Goal: Complete application form: Complete application form

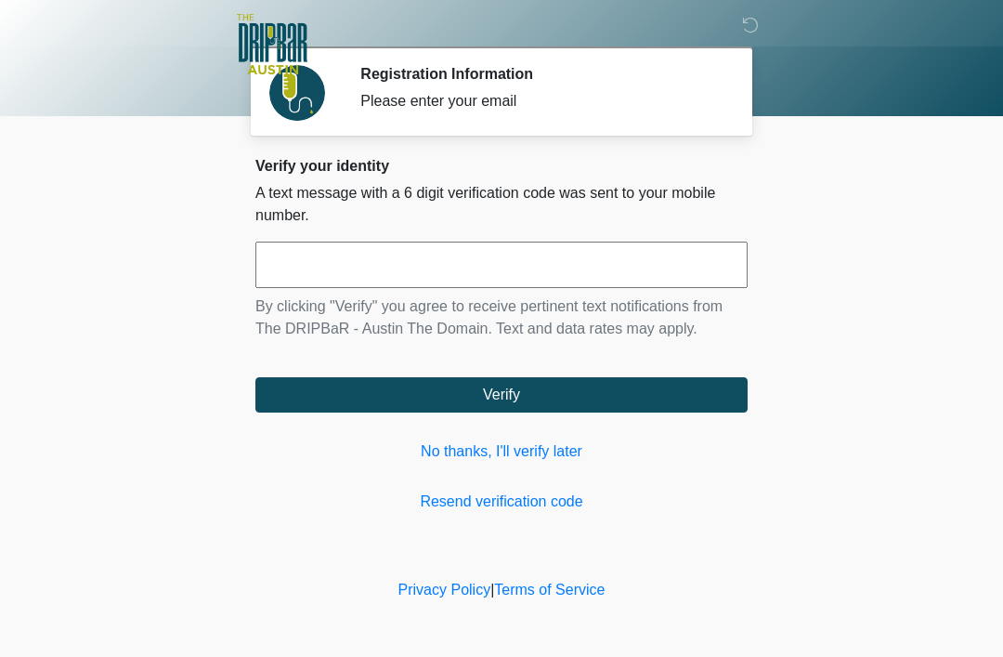
click at [543, 509] on link "Resend verification code" at bounding box center [502, 502] width 492 height 22
click at [535, 501] on link "Resend verification code" at bounding box center [502, 502] width 492 height 22
click at [467, 457] on link "No thanks, I'll verify later" at bounding box center [502, 451] width 492 height 22
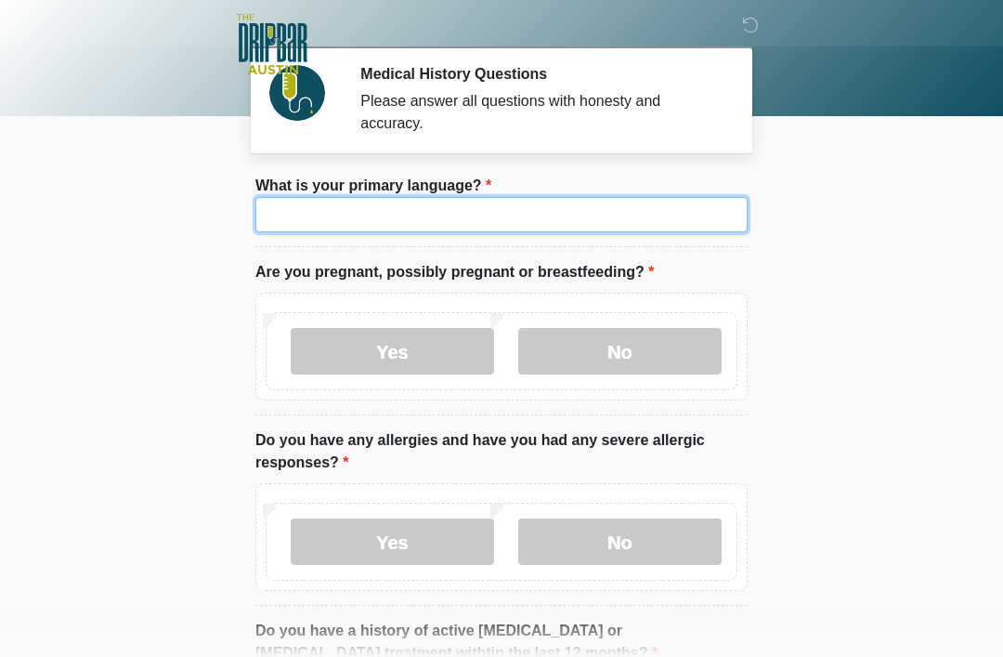
click at [300, 220] on input "What is your primary language?" at bounding box center [502, 214] width 492 height 35
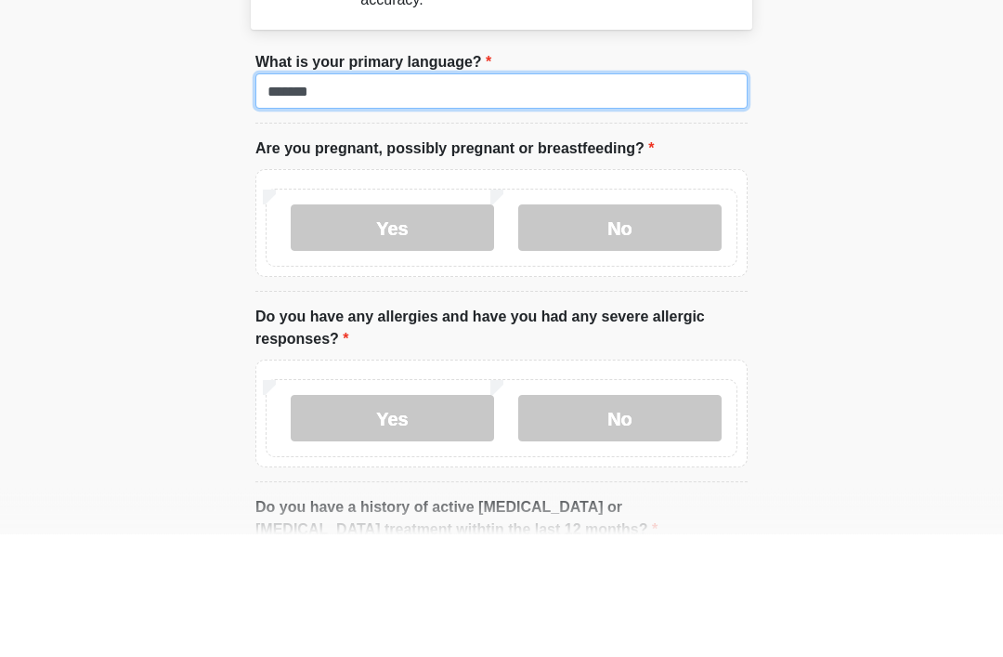
type input "*******"
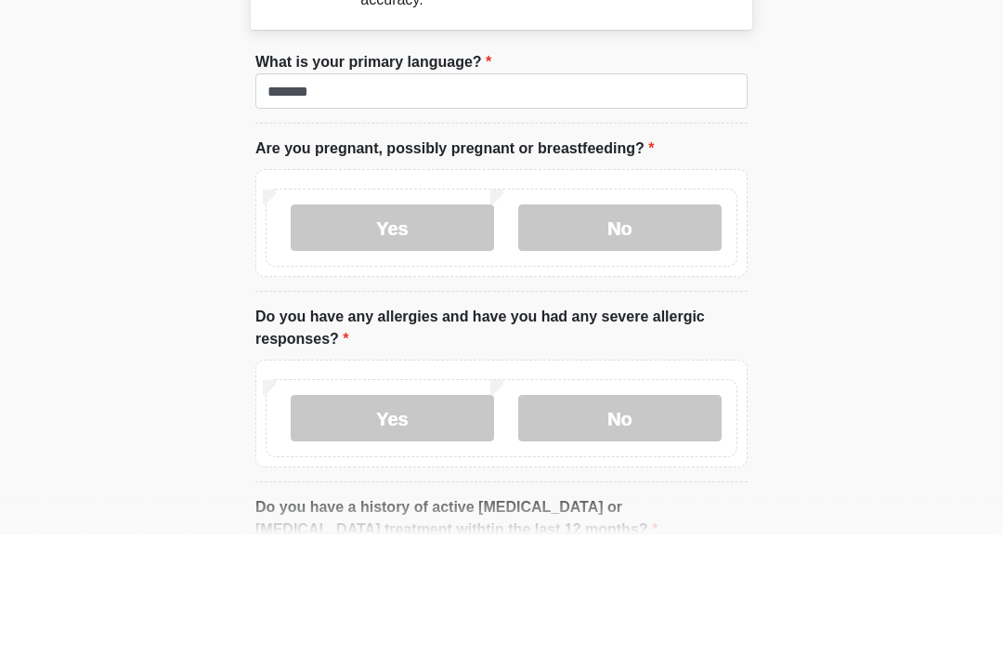
click at [667, 328] on label "No" at bounding box center [619, 351] width 203 height 46
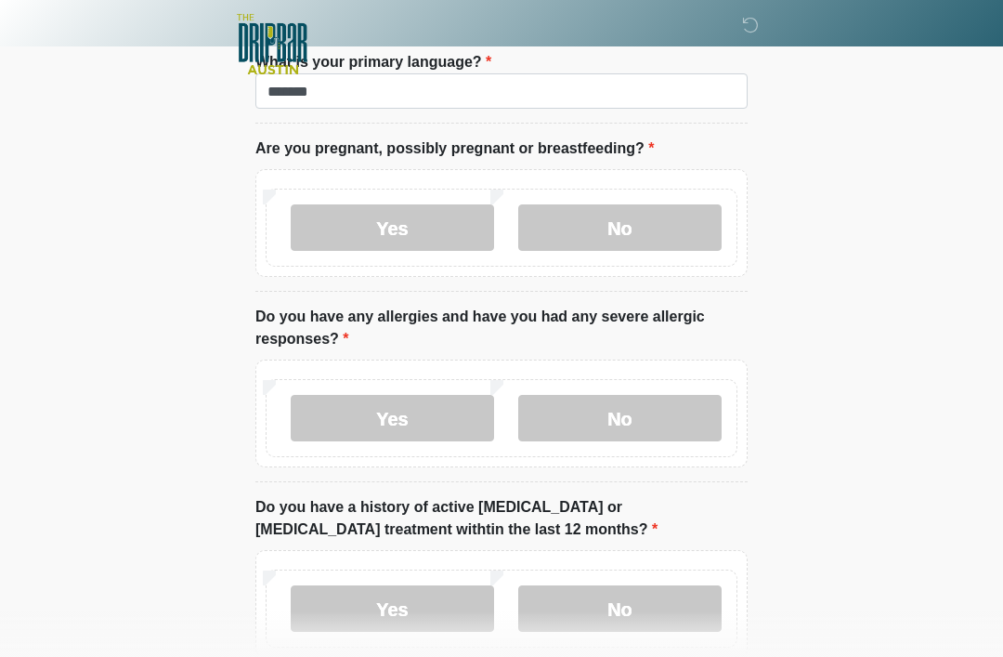
click at [438, 439] on label "Yes" at bounding box center [392, 418] width 203 height 46
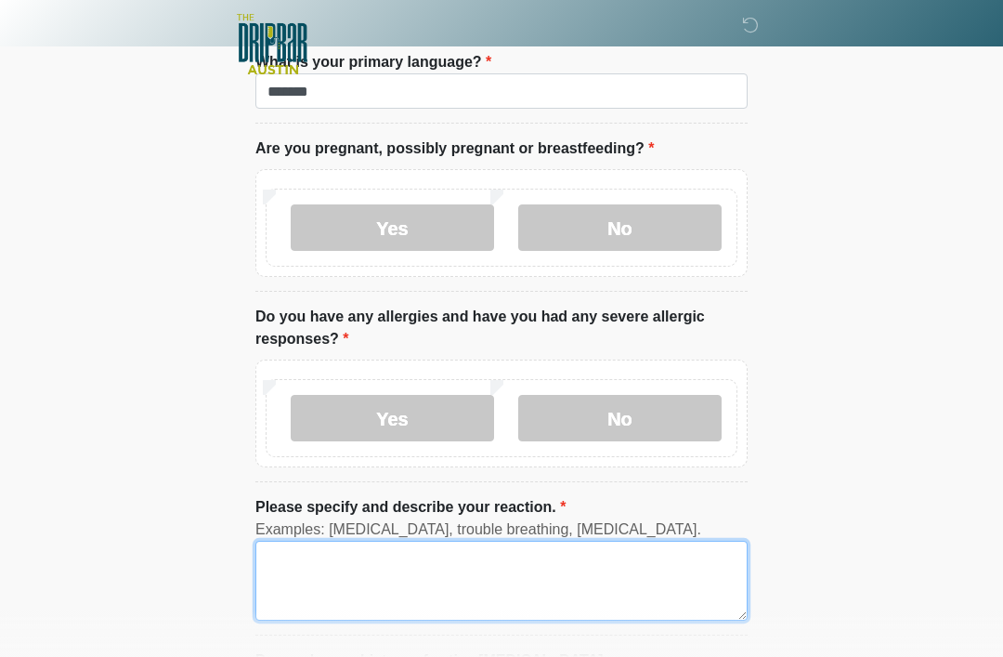
click at [480, 590] on textarea "Please specify and describe your reaction." at bounding box center [502, 581] width 492 height 80
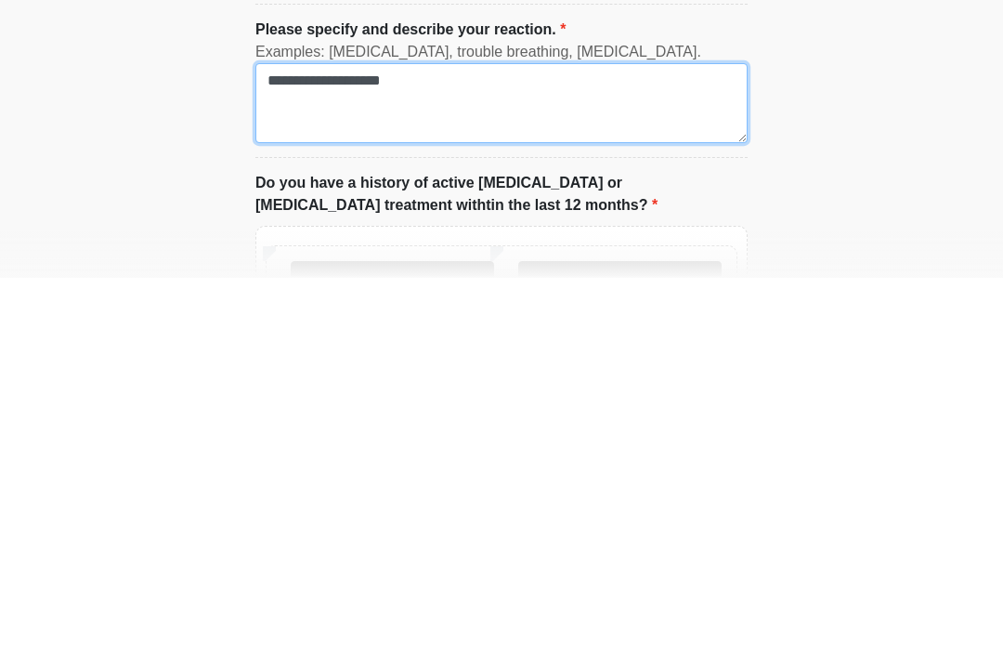
scroll to position [227, 0]
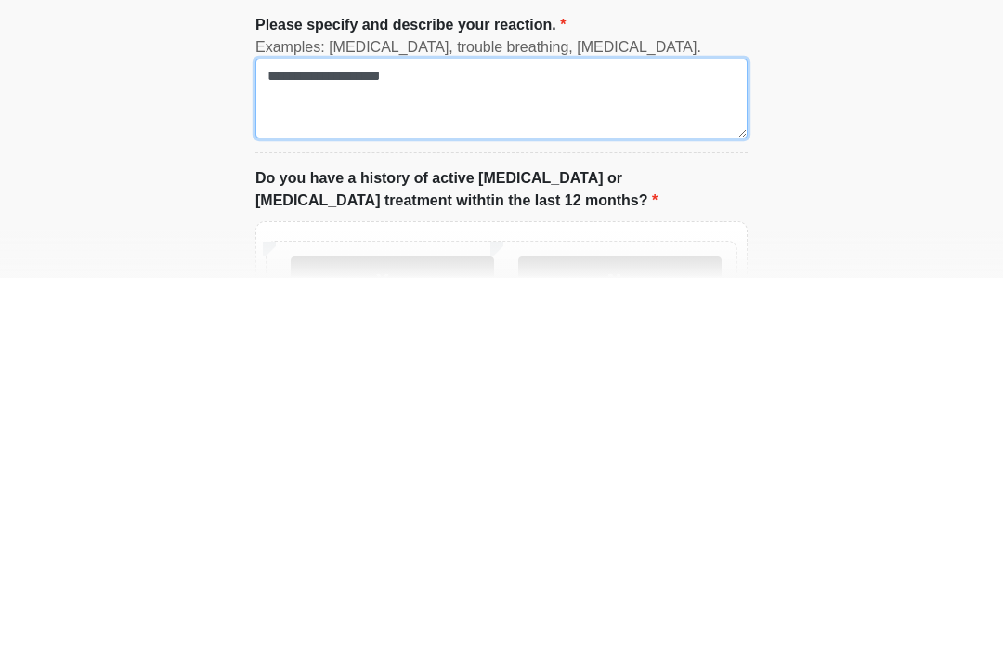
type textarea "**********"
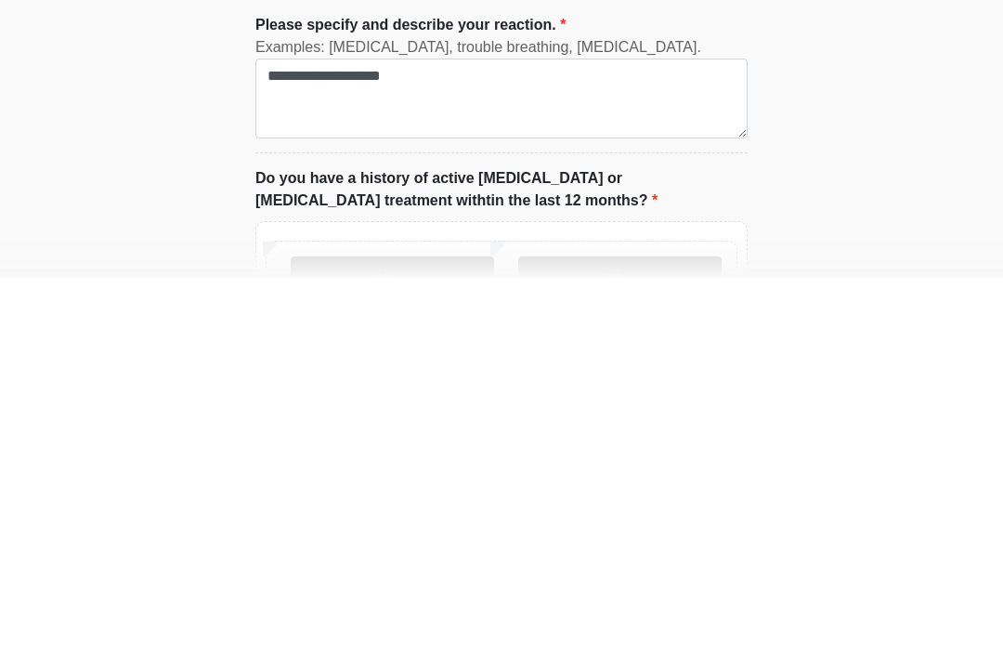
click at [623, 636] on label "No" at bounding box center [619, 659] width 203 height 46
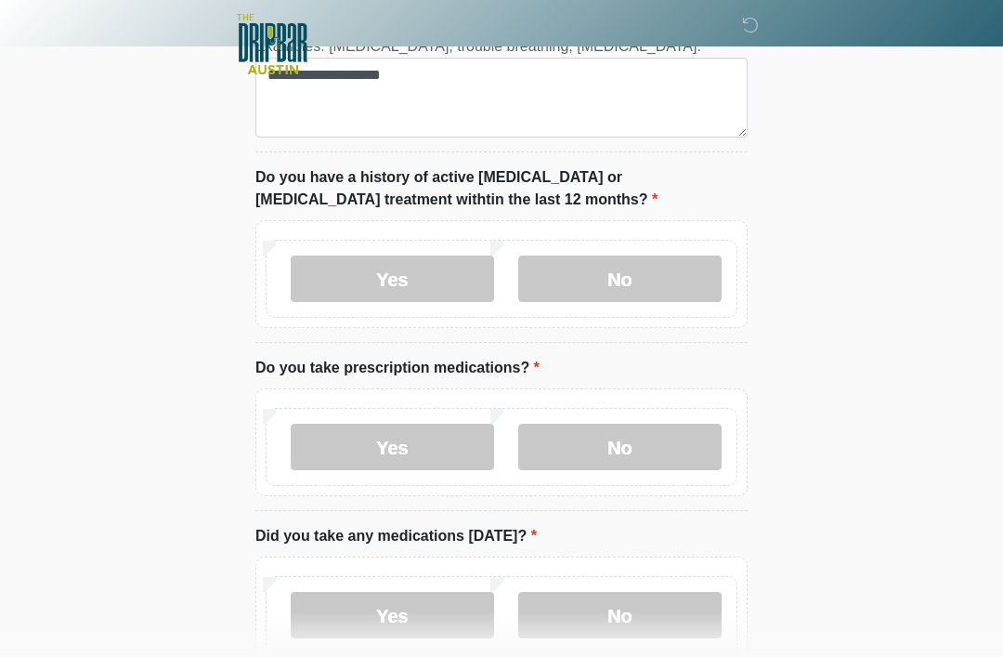
click at [446, 451] on label "Yes" at bounding box center [392, 447] width 203 height 46
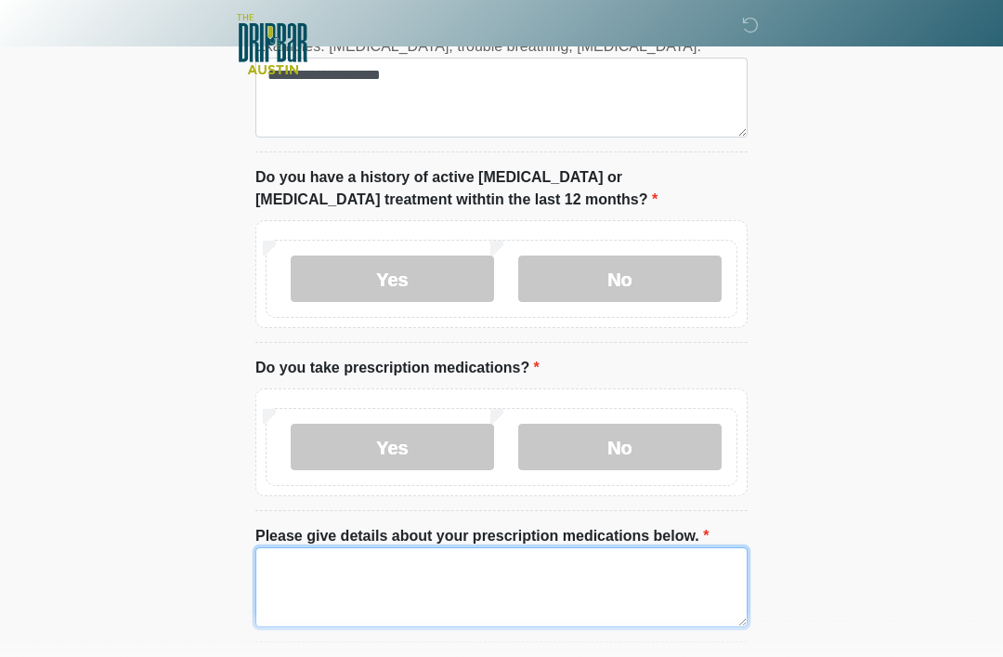
click at [604, 585] on textarea "Please give details about your prescription medications below." at bounding box center [502, 587] width 492 height 80
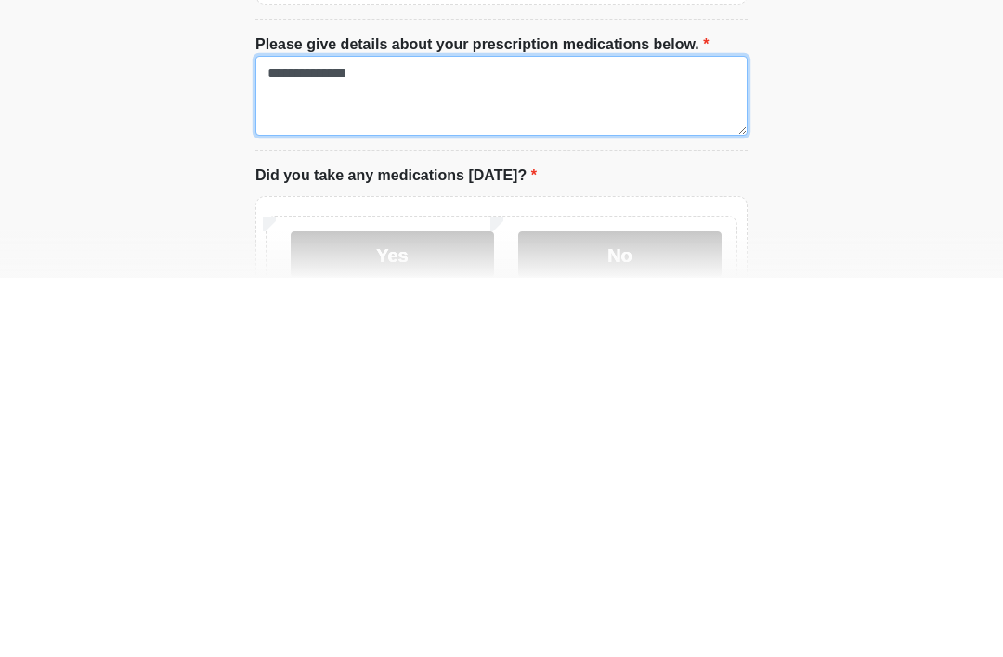
scroll to position [726, 0]
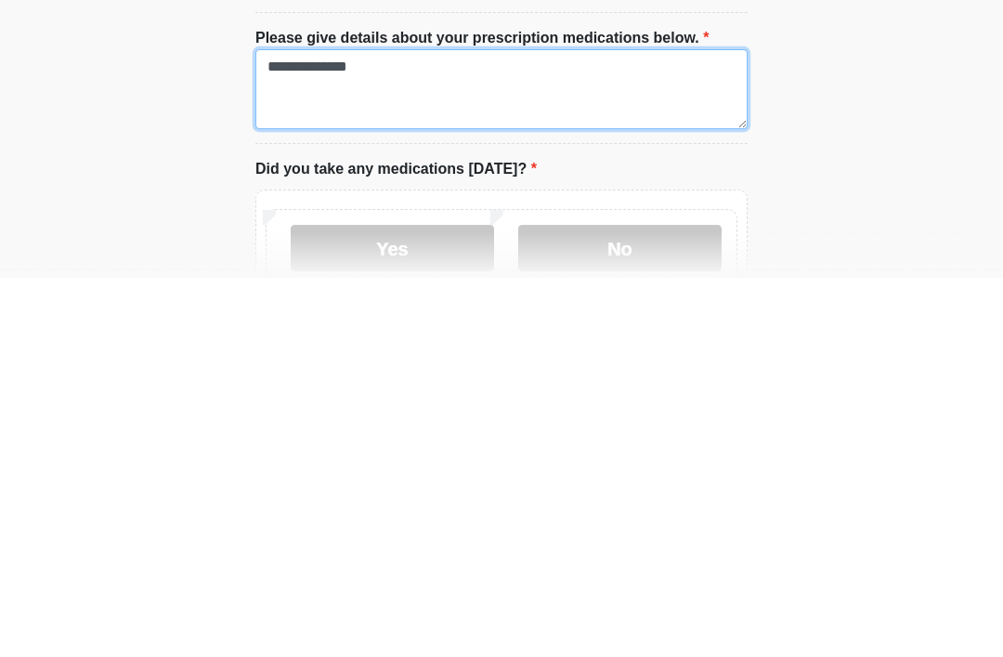
type textarea "**********"
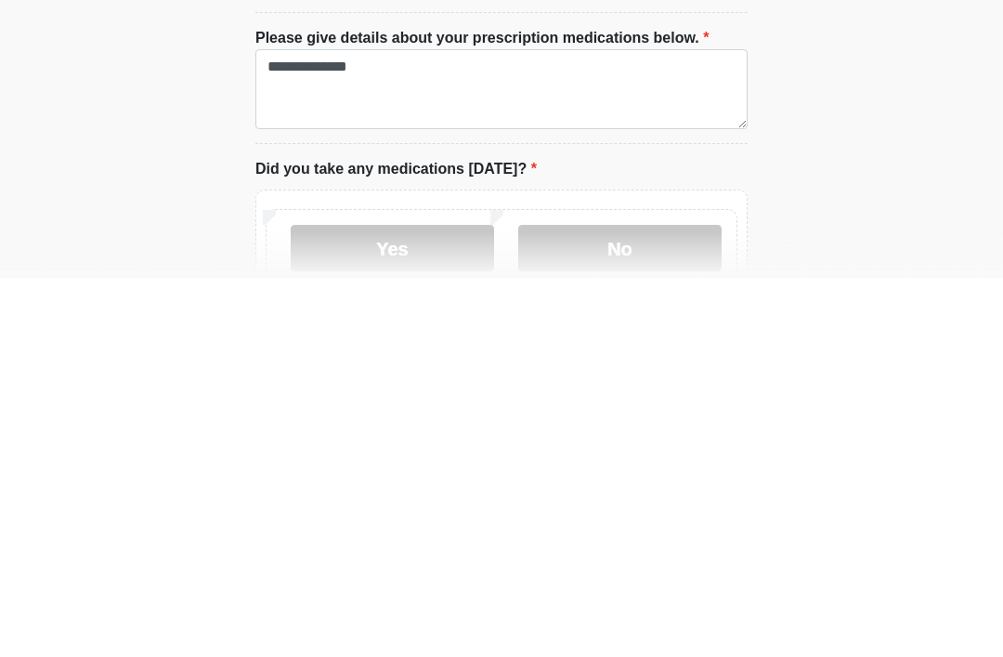
click at [437, 604] on label "Yes" at bounding box center [392, 627] width 203 height 46
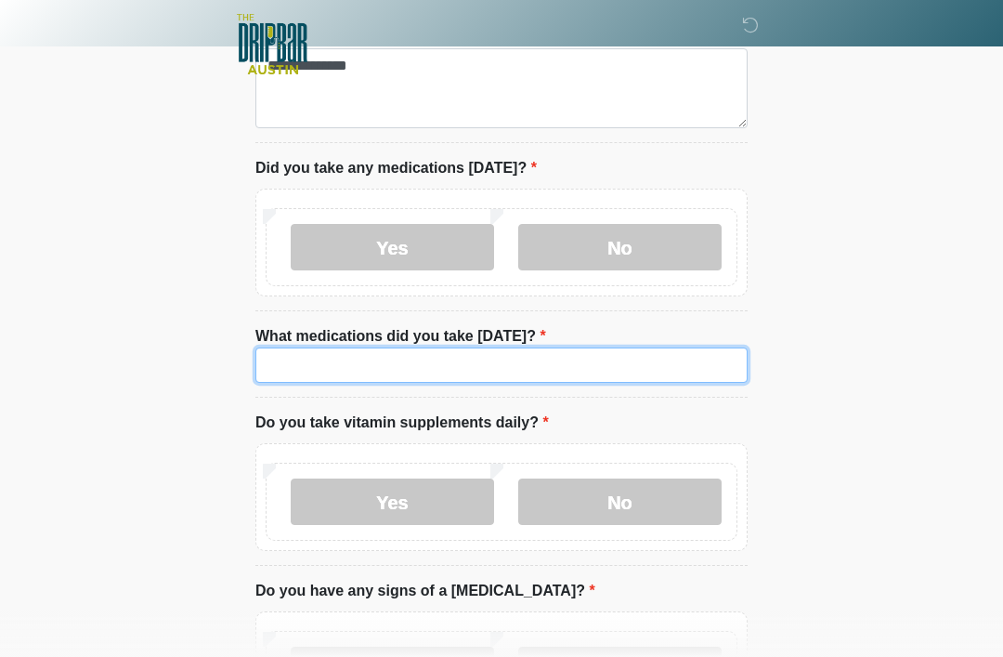
click at [488, 366] on input "What medications did you take today?" at bounding box center [502, 365] width 492 height 35
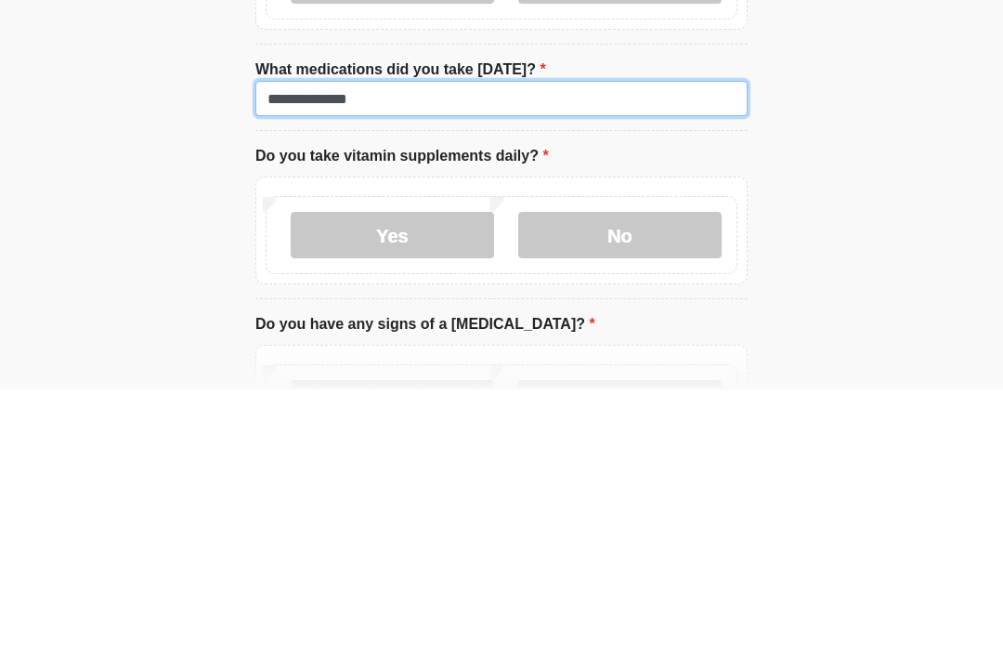
type input "**********"
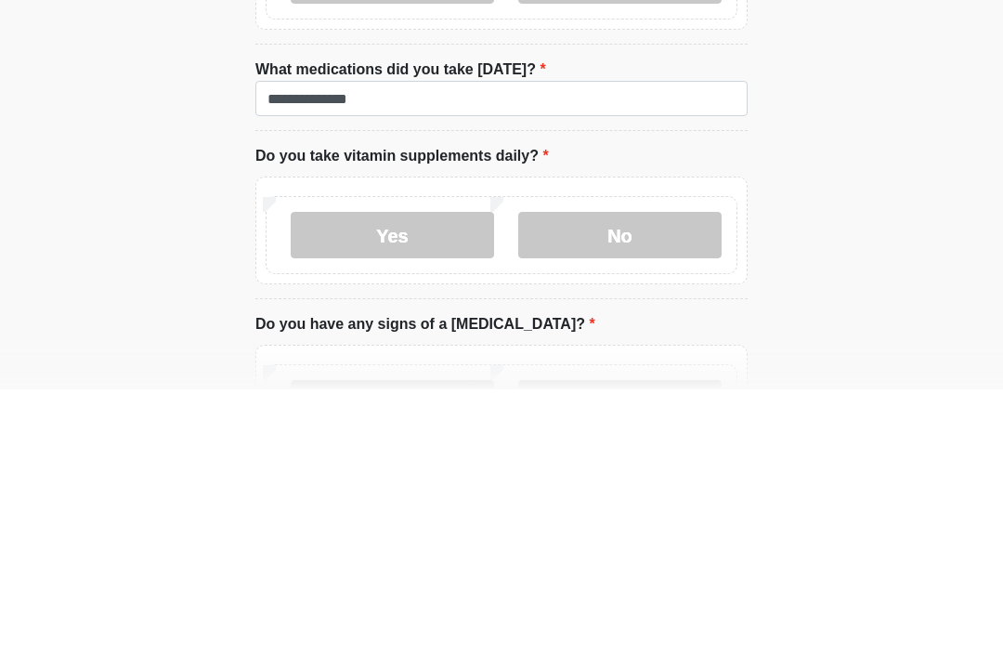
click at [436, 479] on label "Yes" at bounding box center [392, 502] width 203 height 46
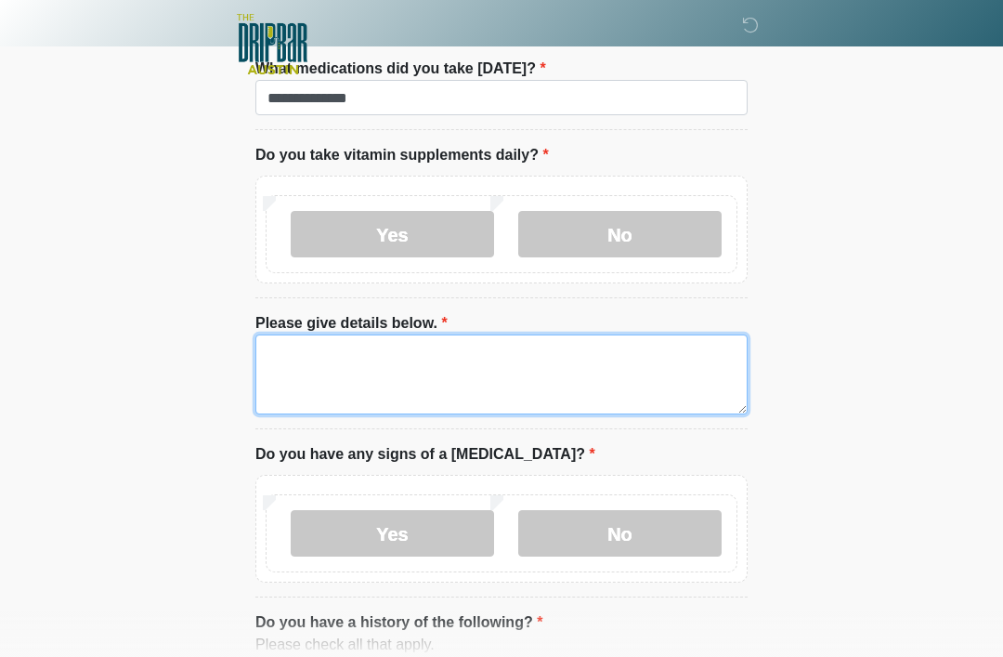
click at [572, 369] on textarea "Please give details below." at bounding box center [502, 374] width 492 height 80
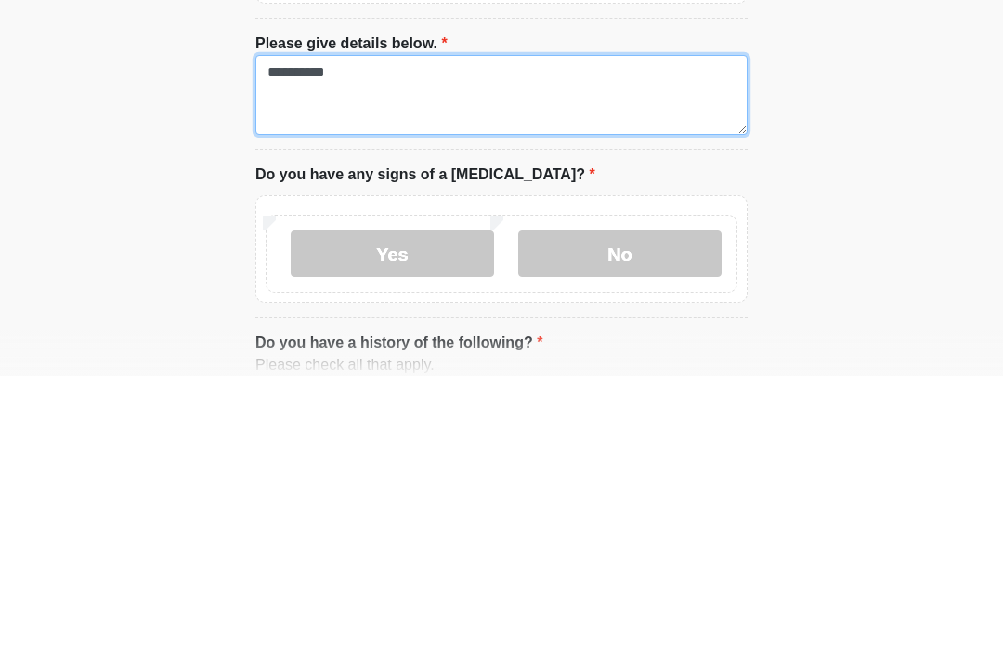
type textarea "**********"
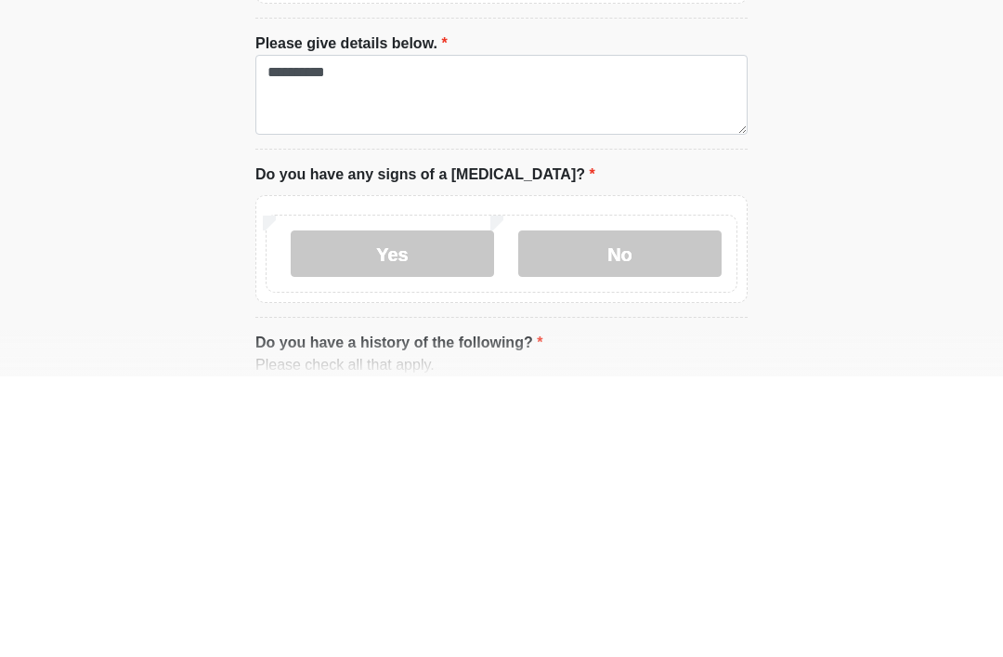
click at [642, 511] on label "No" at bounding box center [619, 534] width 203 height 46
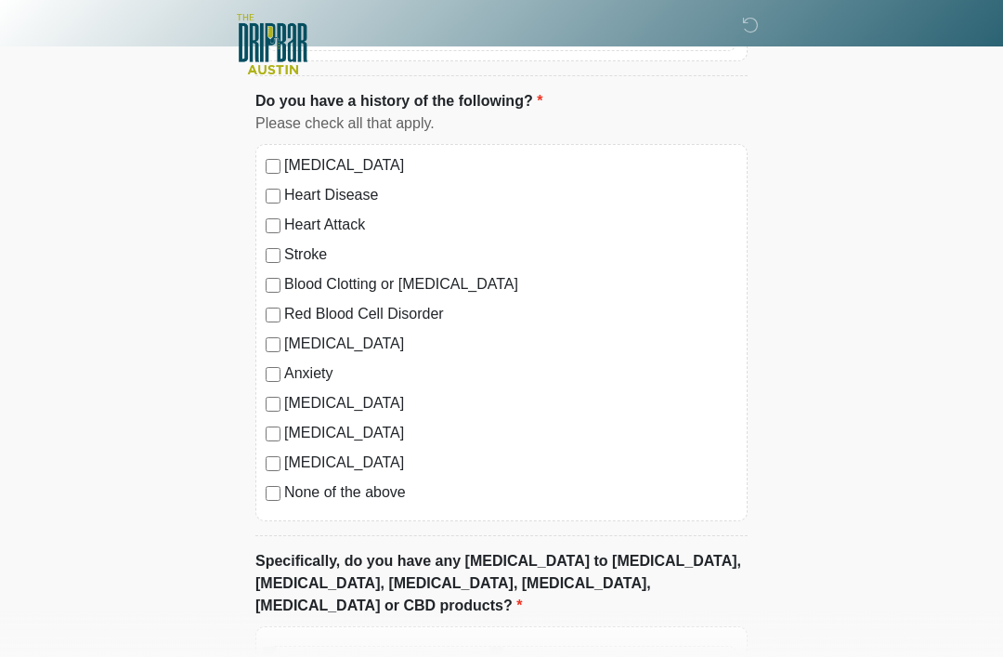
scroll to position [1892, 0]
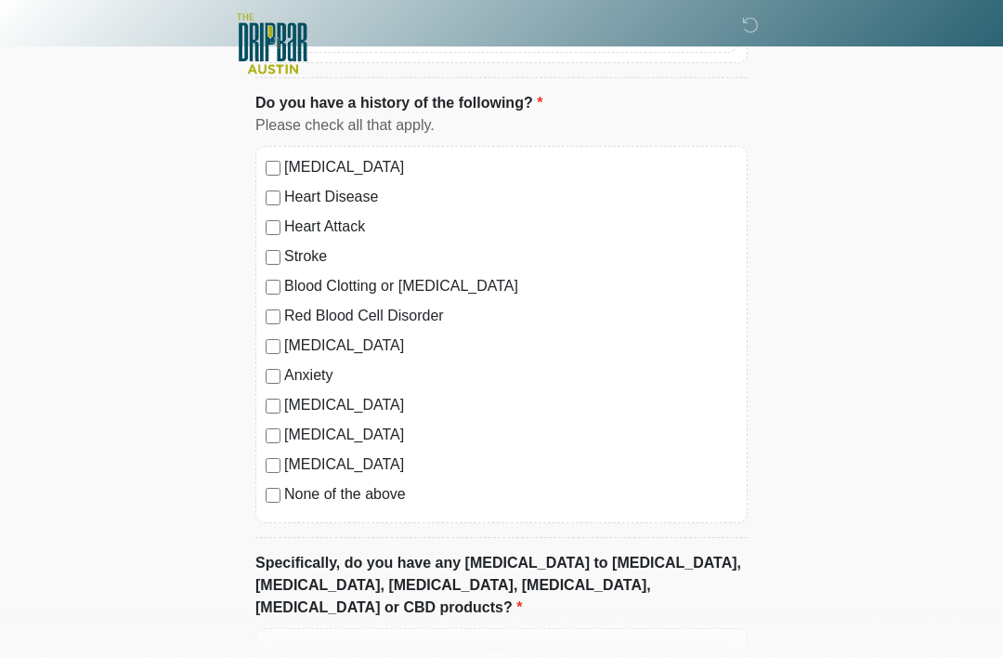
click at [290, 400] on label "Autoimmune Disorder" at bounding box center [510, 406] width 453 height 22
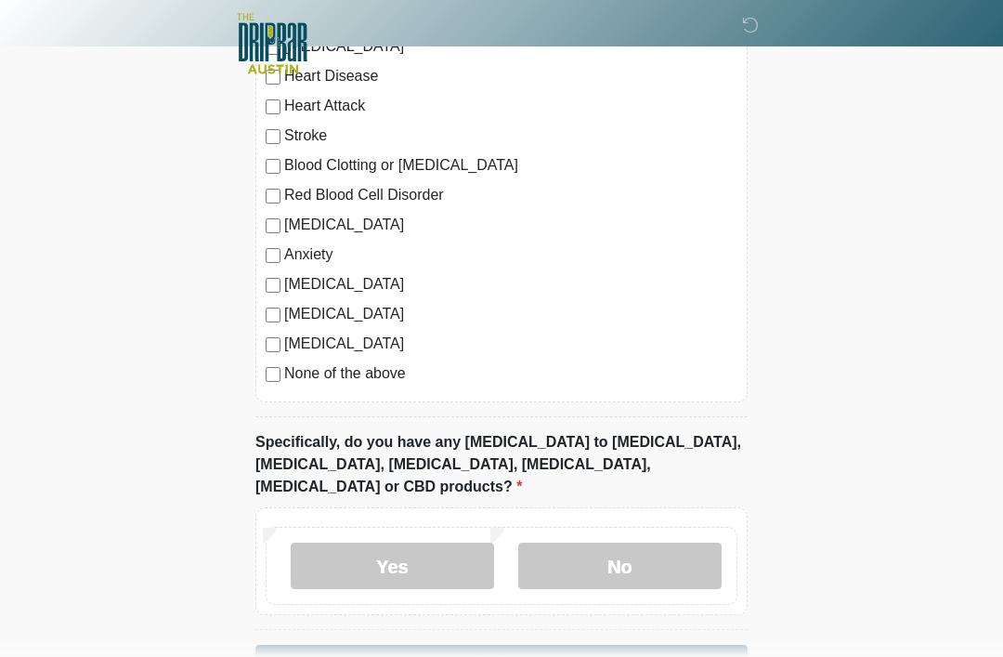
scroll to position [2049, 0]
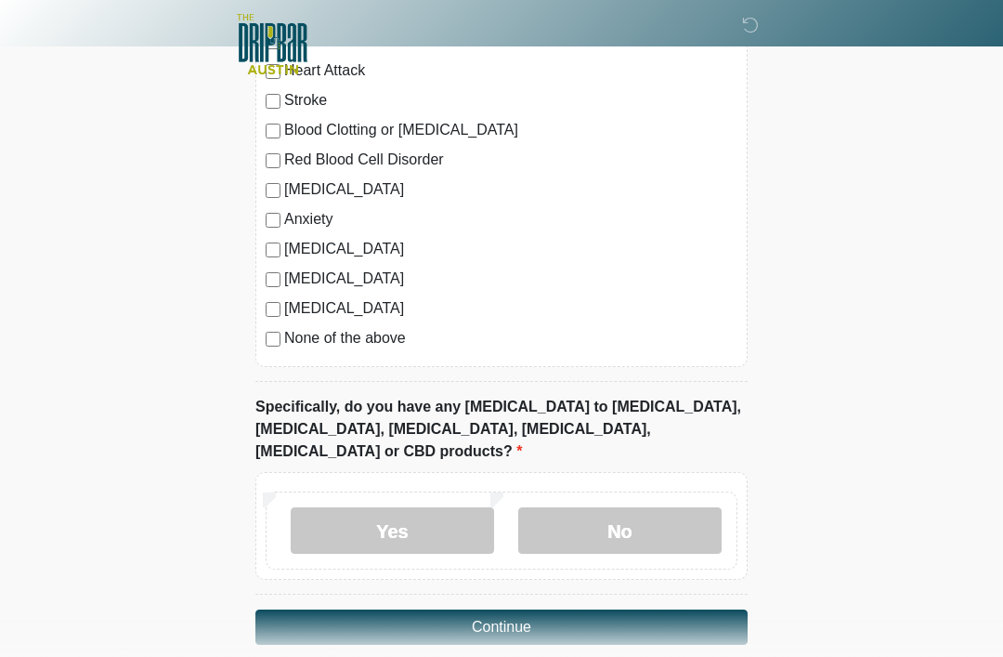
click at [662, 513] on label "No" at bounding box center [619, 530] width 203 height 46
click at [714, 610] on button "Continue" at bounding box center [502, 627] width 492 height 35
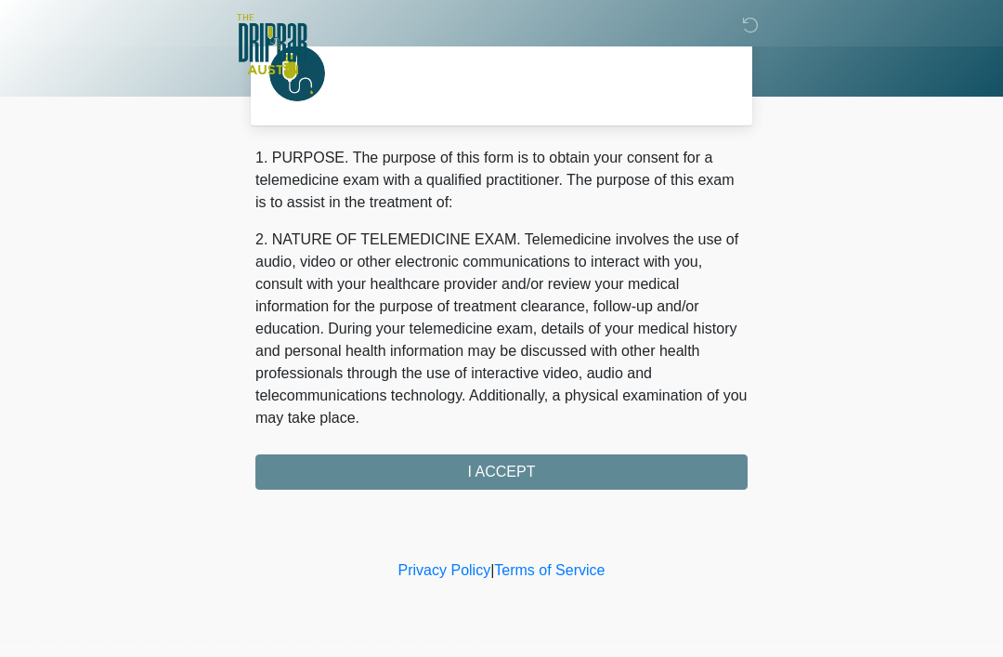
scroll to position [0, 0]
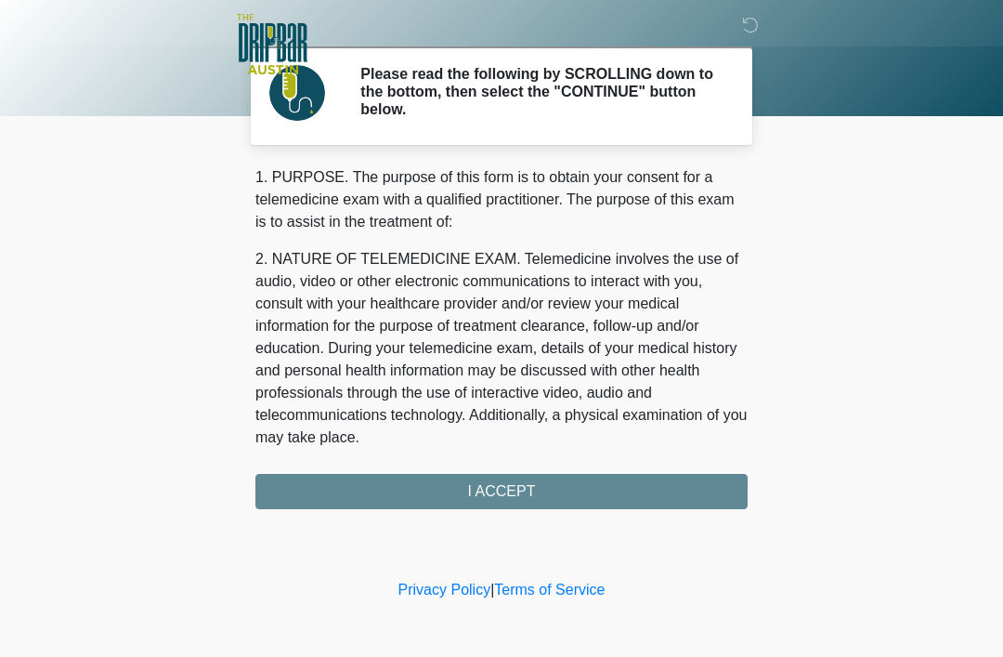
click at [453, 504] on div "1. PURPOSE. The purpose of this form is to obtain your consent for a telemedici…" at bounding box center [502, 337] width 492 height 343
click at [473, 496] on div "1. PURPOSE. The purpose of this form is to obtain your consent for a telemedici…" at bounding box center [502, 337] width 492 height 343
click at [466, 491] on div "1. PURPOSE. The purpose of this form is to obtain your consent for a telemedici…" at bounding box center [502, 337] width 492 height 343
click at [462, 493] on div "1. PURPOSE. The purpose of this form is to obtain your consent for a telemedici…" at bounding box center [502, 337] width 492 height 343
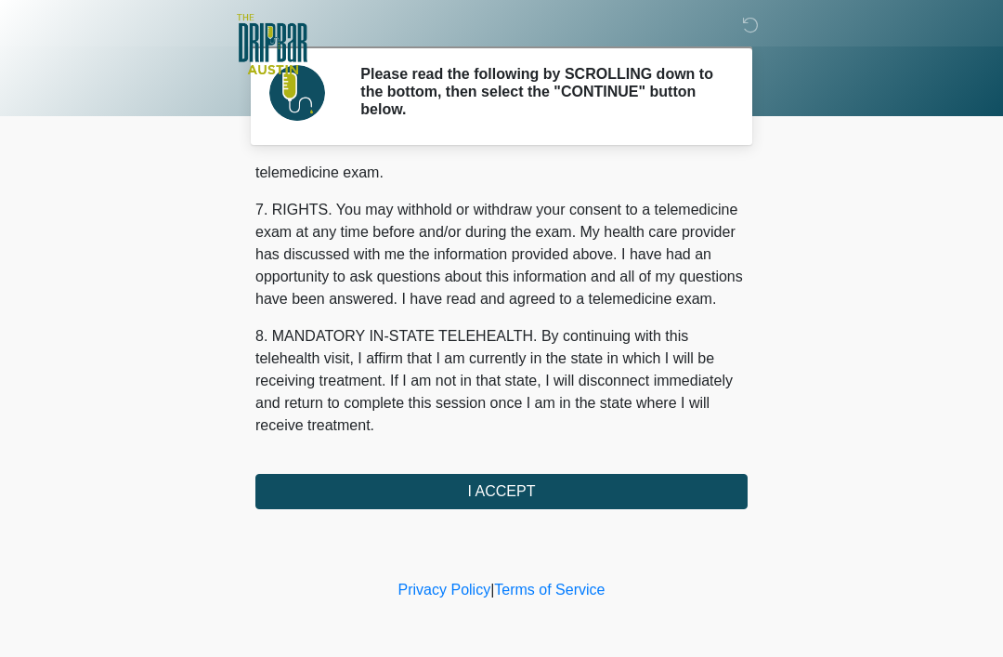
scroll to position [815, 0]
click at [461, 486] on button "I ACCEPT" at bounding box center [502, 491] width 492 height 35
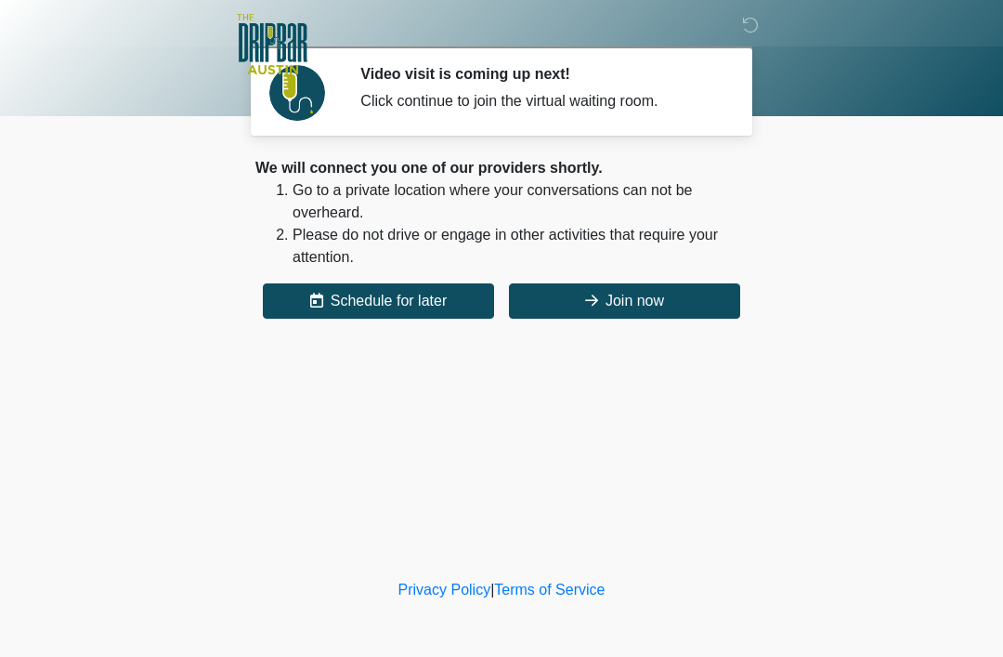
click at [712, 311] on button "Join now" at bounding box center [624, 300] width 231 height 35
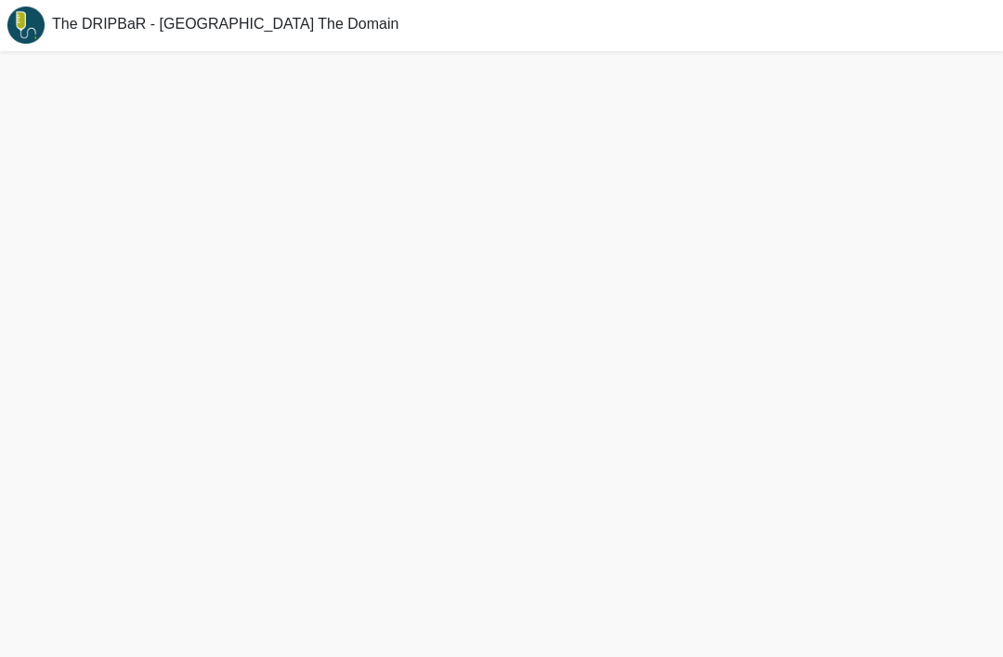
scroll to position [6, 0]
